Goal: Task Accomplishment & Management: Manage account settings

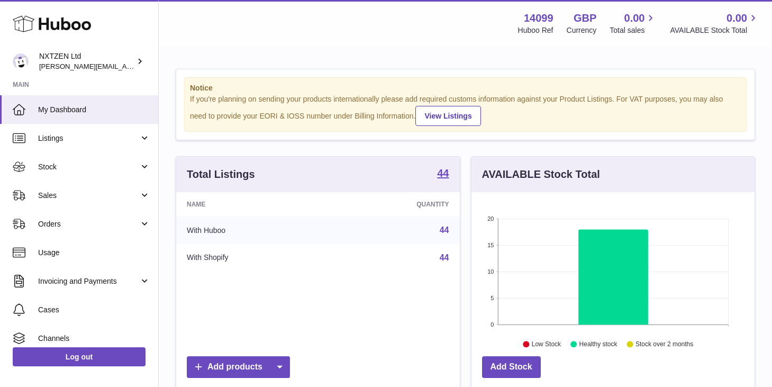
scroll to position [165, 283]
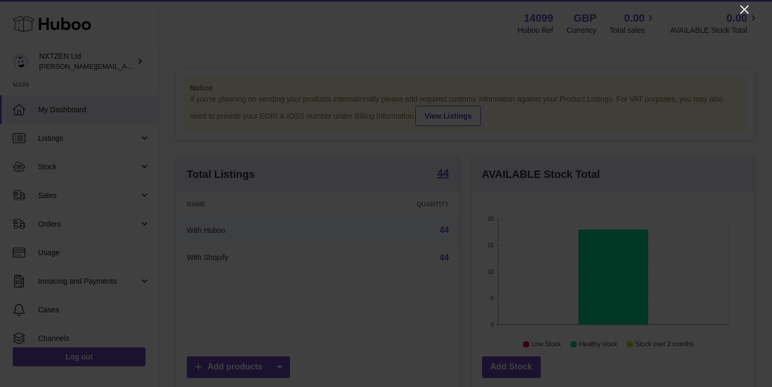
click at [743, 9] on icon "Close" at bounding box center [744, 9] width 13 height 13
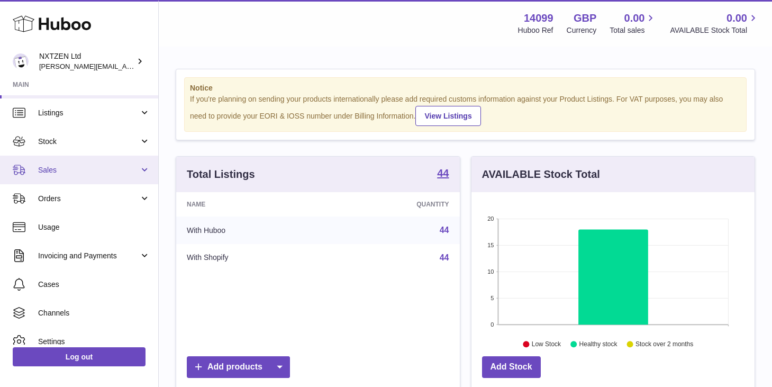
scroll to position [65, 0]
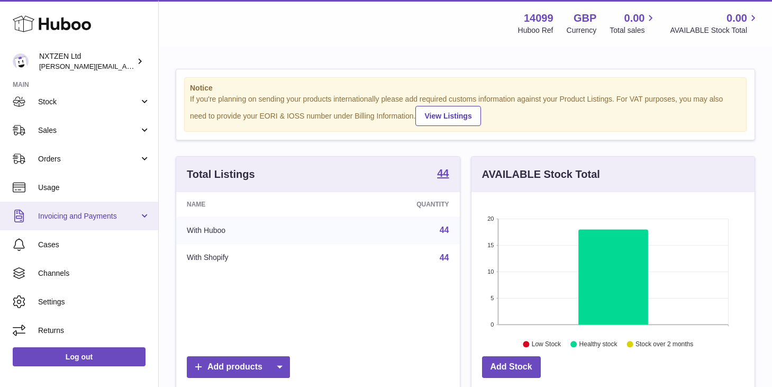
click at [132, 215] on span "Invoicing and Payments" at bounding box center [88, 216] width 101 height 10
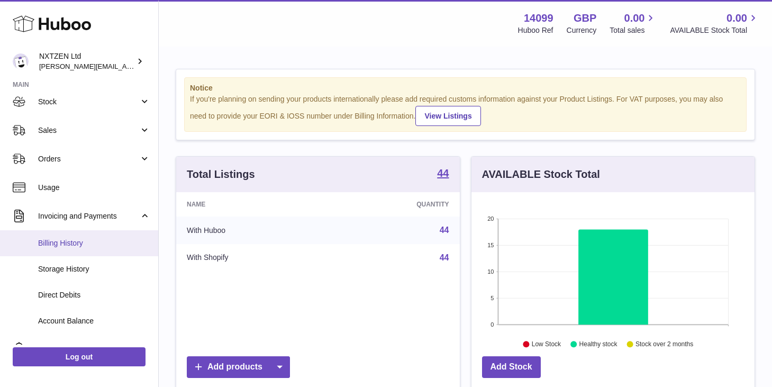
click at [71, 245] on span "Billing History" at bounding box center [94, 243] width 112 height 10
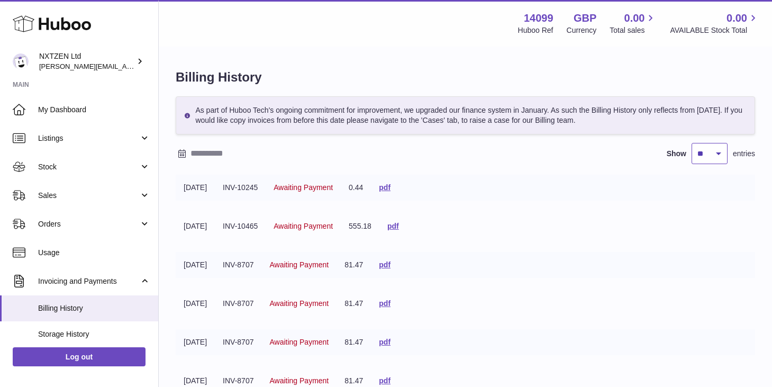
click at [720, 152] on select "** ** ** ***" at bounding box center [710, 153] width 36 height 21
select select "***"
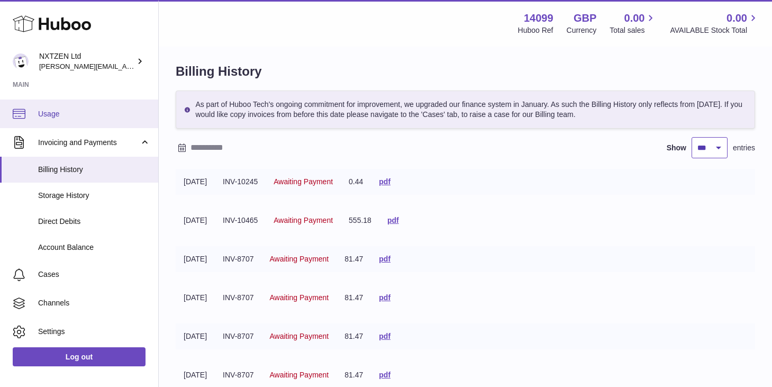
scroll to position [140, 0]
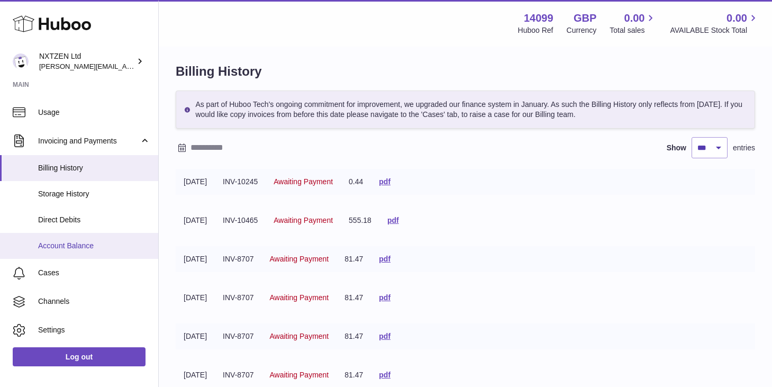
click at [82, 249] on span "Account Balance" at bounding box center [94, 246] width 112 height 10
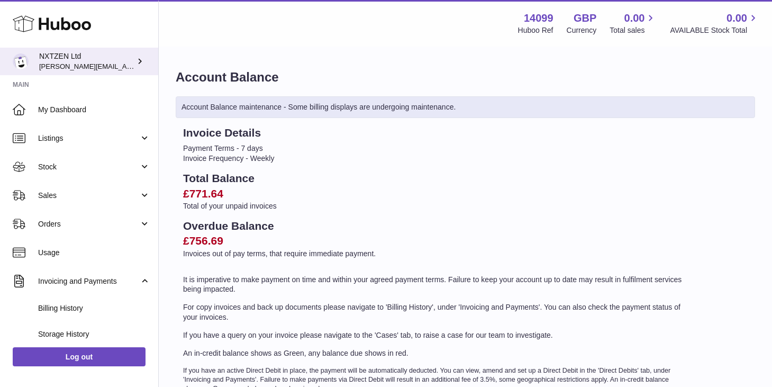
click at [110, 66] on div "NXTZEN Ltd joel@nxtzen.com" at bounding box center [86, 61] width 95 height 20
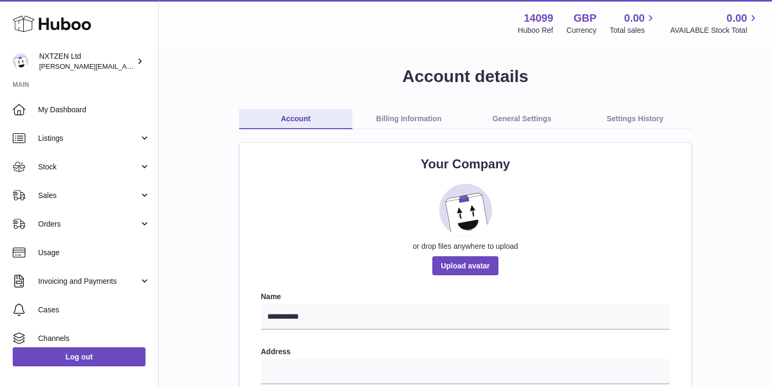
scroll to position [6, 0]
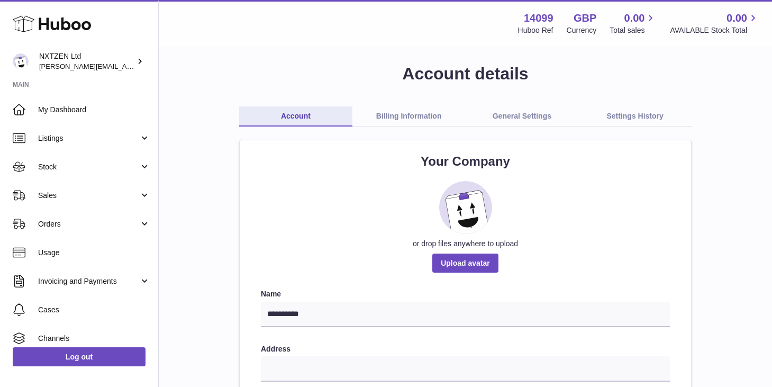
click at [402, 112] on link "Billing Information" at bounding box center [408, 116] width 113 height 20
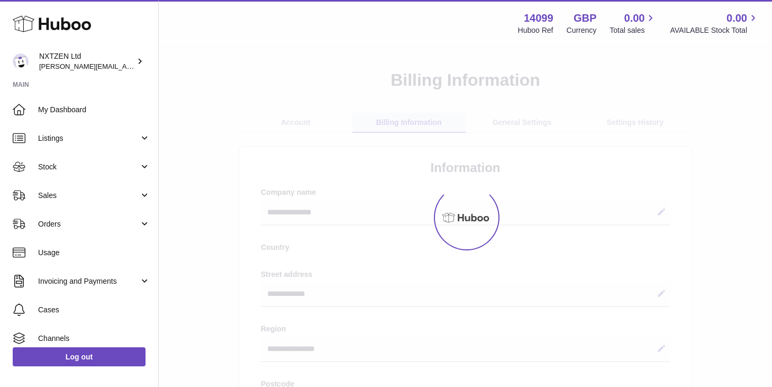
select select "**"
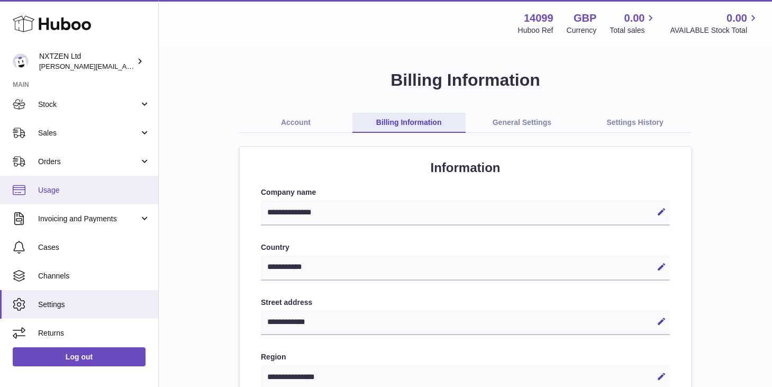
scroll to position [65, 0]
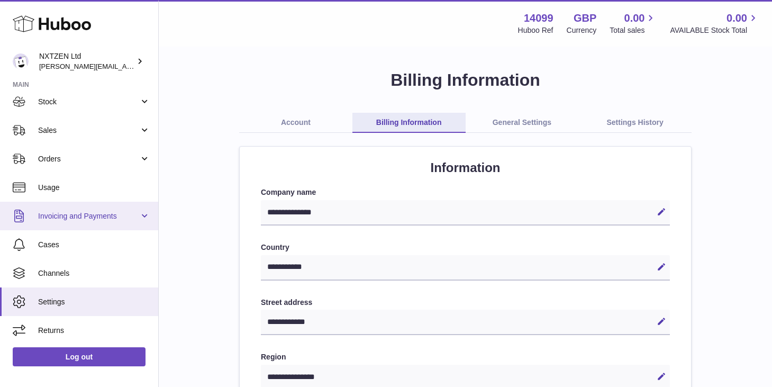
click at [89, 212] on span "Invoicing and Payments" at bounding box center [88, 216] width 101 height 10
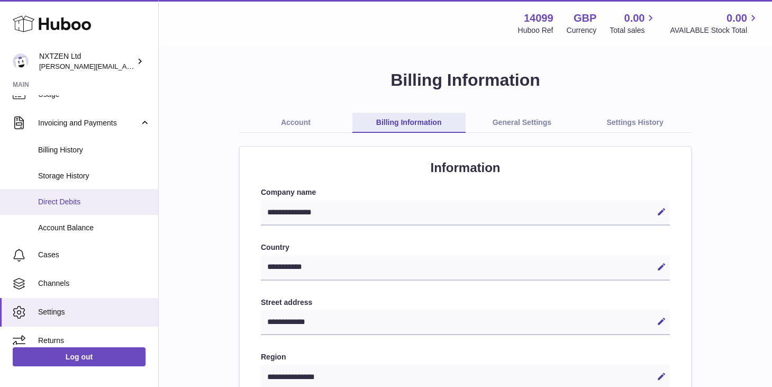
scroll to position [168, 0]
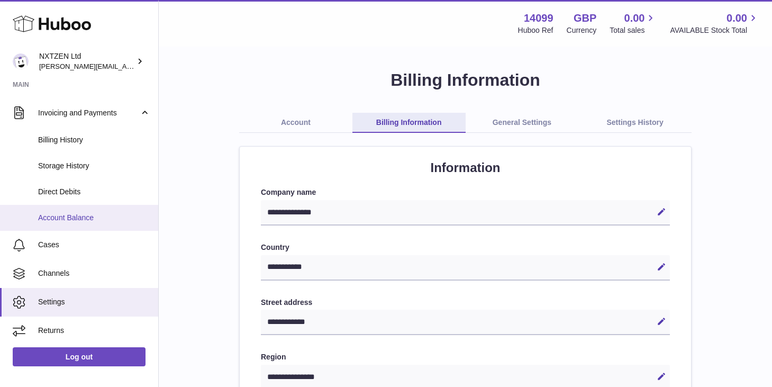
click at [64, 215] on span "Account Balance" at bounding box center [94, 218] width 112 height 10
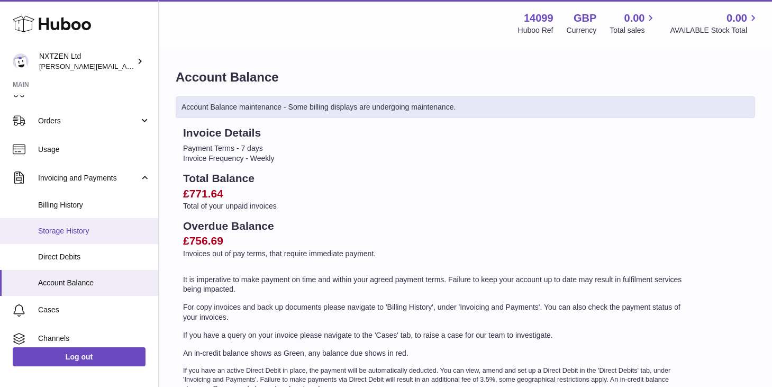
scroll to position [148, 0]
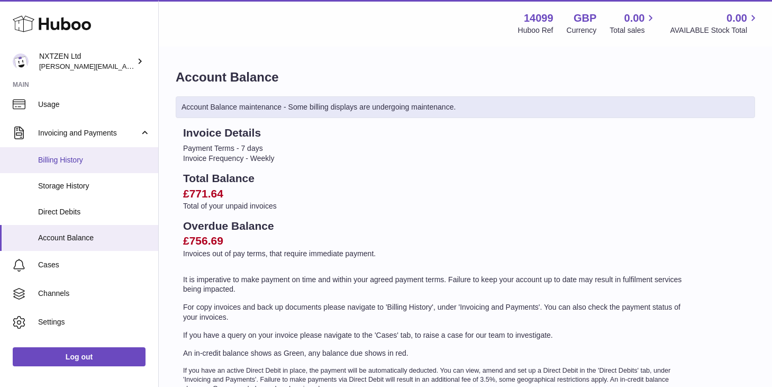
click at [77, 164] on span "Billing History" at bounding box center [94, 160] width 112 height 10
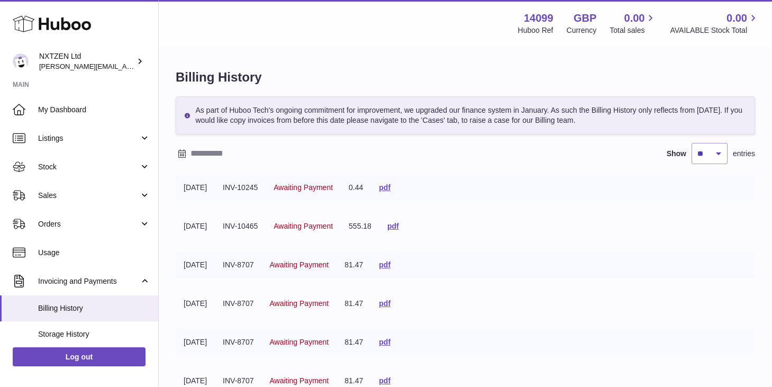
click at [233, 151] on input "text" at bounding box center [273, 153] width 165 height 17
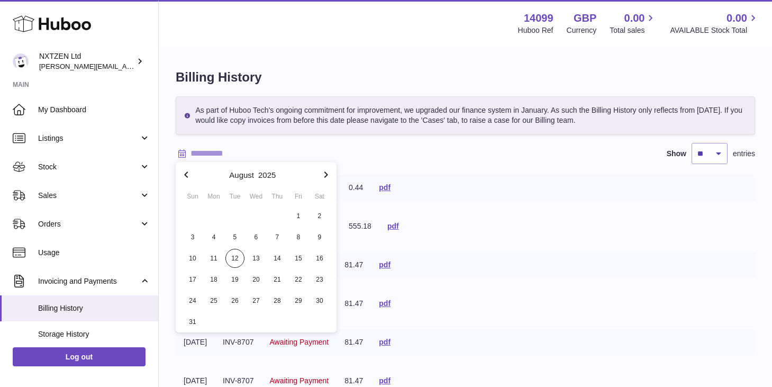
click at [186, 178] on icon "button" at bounding box center [186, 174] width 13 height 13
click at [277, 211] on span "1" at bounding box center [277, 215] width 19 height 19
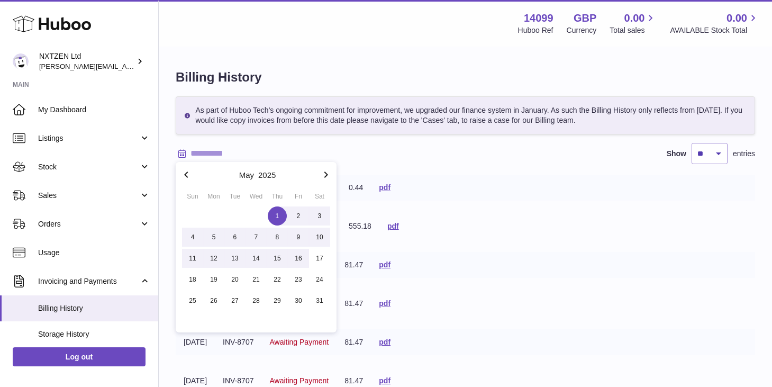
click at [325, 174] on icon "button" at bounding box center [326, 174] width 13 height 13
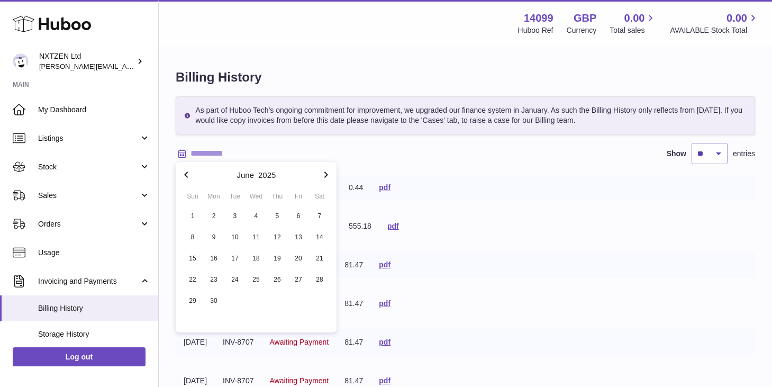
click at [325, 174] on icon "button" at bounding box center [326, 174] width 13 height 13
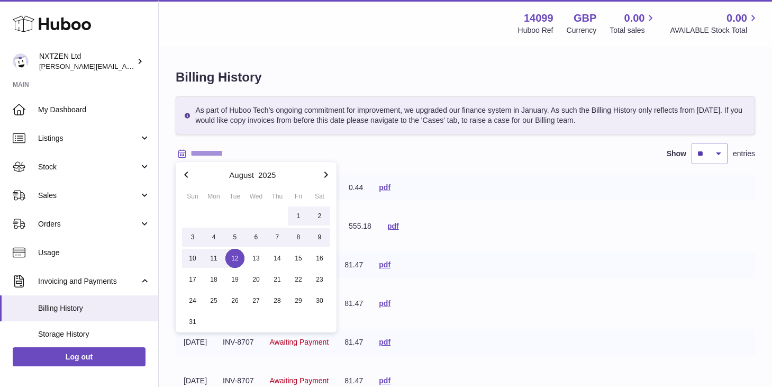
click at [235, 256] on span "12" at bounding box center [234, 258] width 19 height 19
type input "**********"
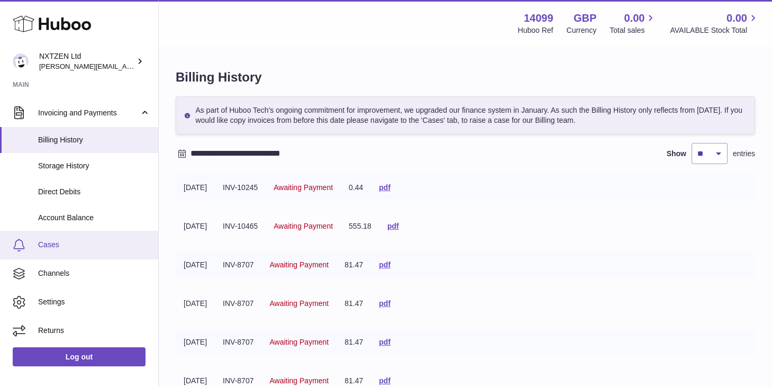
click at [62, 248] on span "Cases" at bounding box center [94, 245] width 112 height 10
